Goal: Transaction & Acquisition: Purchase product/service

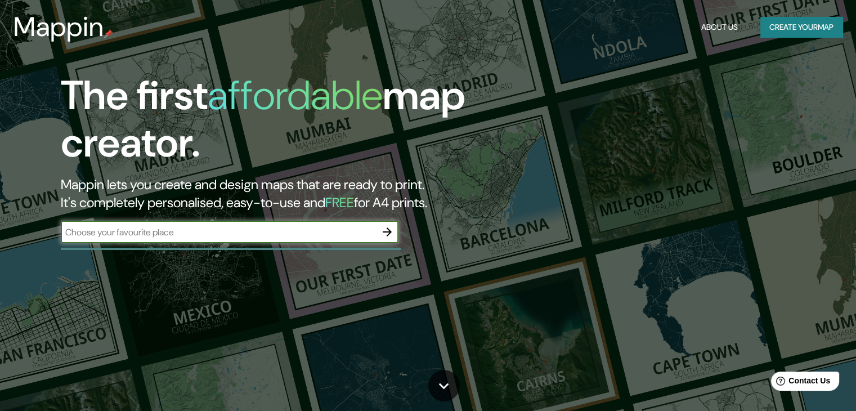
click at [155, 235] on input "text" at bounding box center [218, 232] width 315 height 13
type input "IMBABURA"
click at [384, 228] on icon "button" at bounding box center [387, 232] width 14 height 14
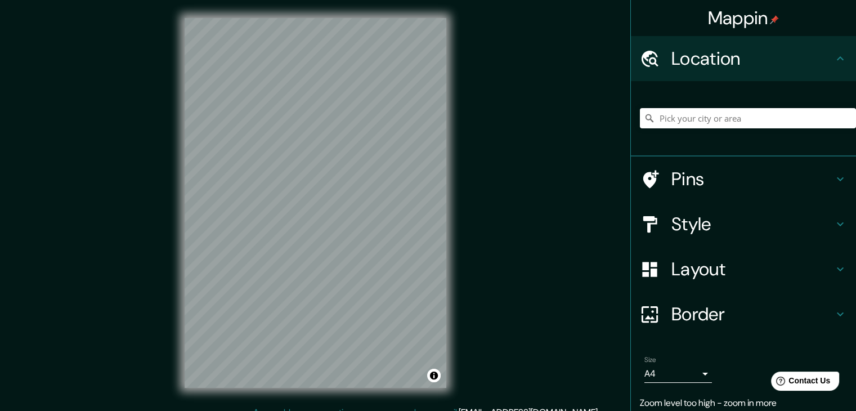
click at [671, 227] on h4 "Style" at bounding box center [752, 224] width 162 height 23
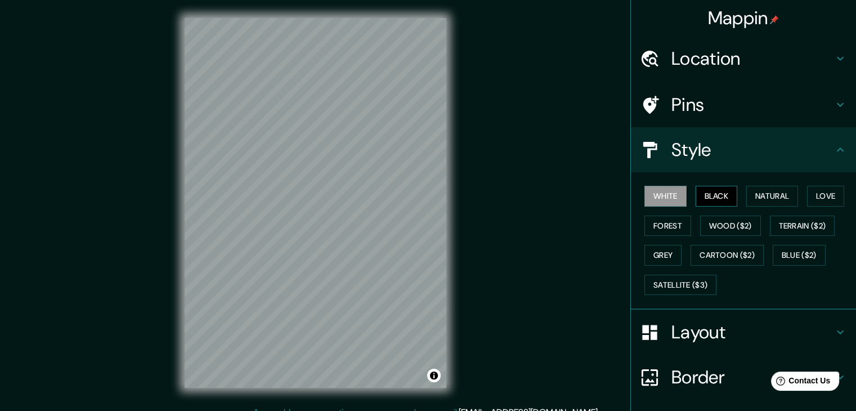
click at [715, 201] on button "Black" at bounding box center [717, 196] width 42 height 21
click at [747, 200] on button "Natural" at bounding box center [772, 196] width 52 height 21
click at [748, 337] on h4 "Layout" at bounding box center [752, 332] width 162 height 23
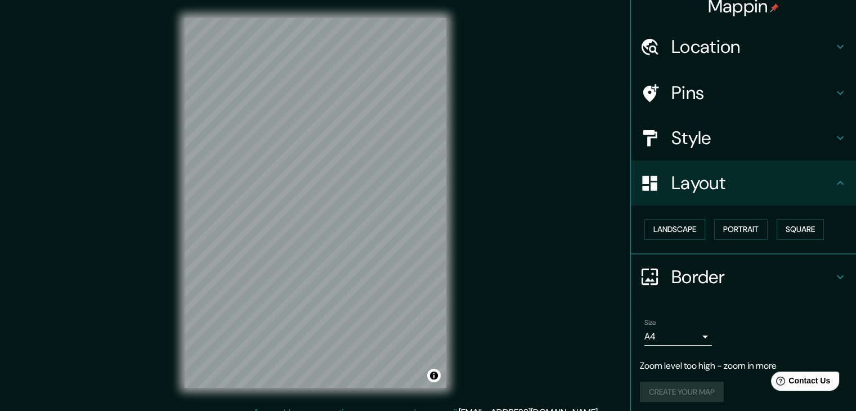
scroll to position [16, 0]
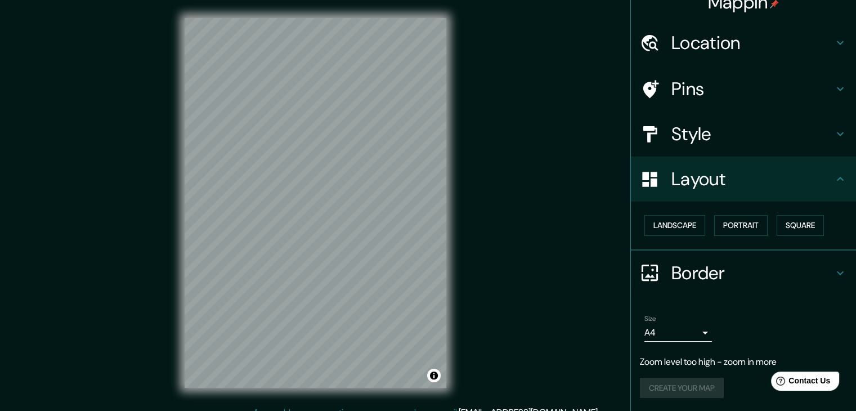
click at [824, 273] on h4 "Border" at bounding box center [752, 273] width 162 height 23
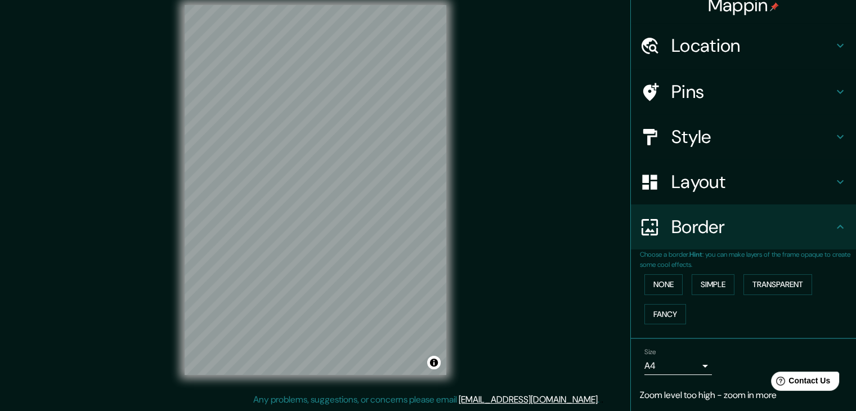
scroll to position [0, 0]
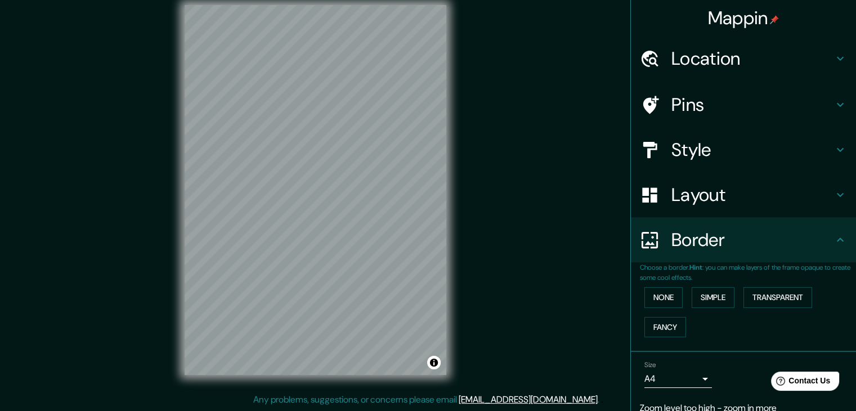
click at [720, 58] on h4 "Location" at bounding box center [752, 58] width 162 height 23
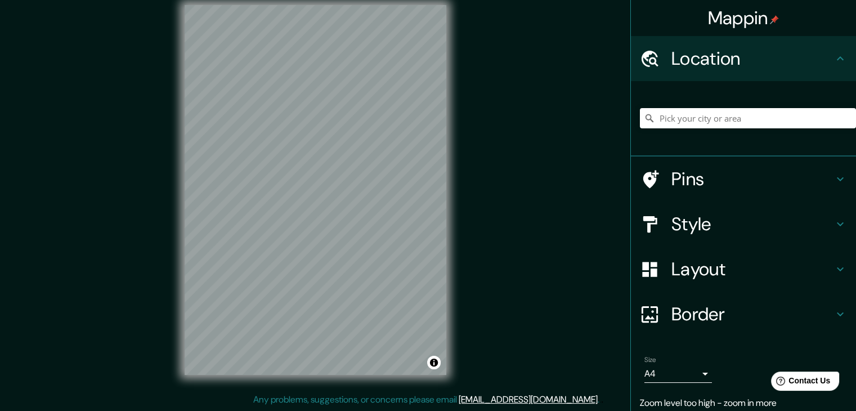
click at [691, 129] on div at bounding box center [748, 118] width 216 height 56
click at [691, 120] on input "Pick your city or area" at bounding box center [748, 118] width 216 height 20
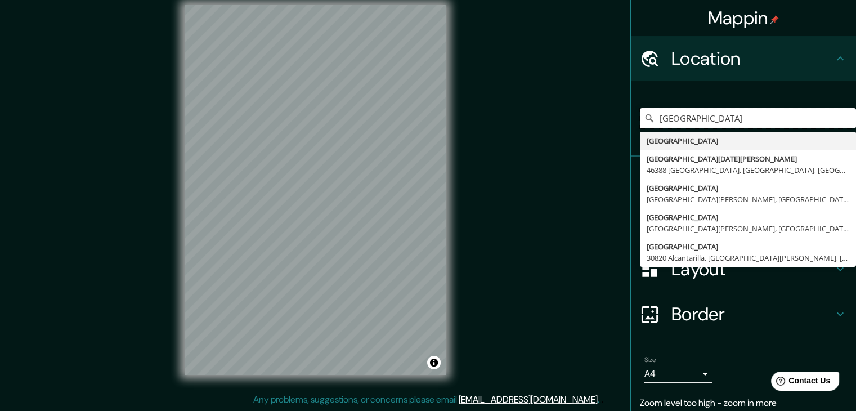
type input "[GEOGRAPHIC_DATA]"
